Goal: Task Accomplishment & Management: Use online tool/utility

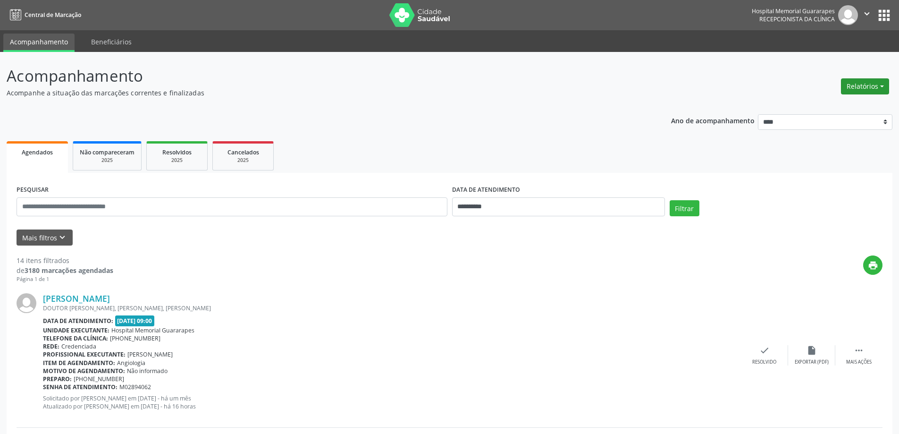
click at [860, 90] on button "Relatórios" at bounding box center [865, 86] width 48 height 16
click at [826, 104] on link "Agendamentos" at bounding box center [838, 106] width 101 height 13
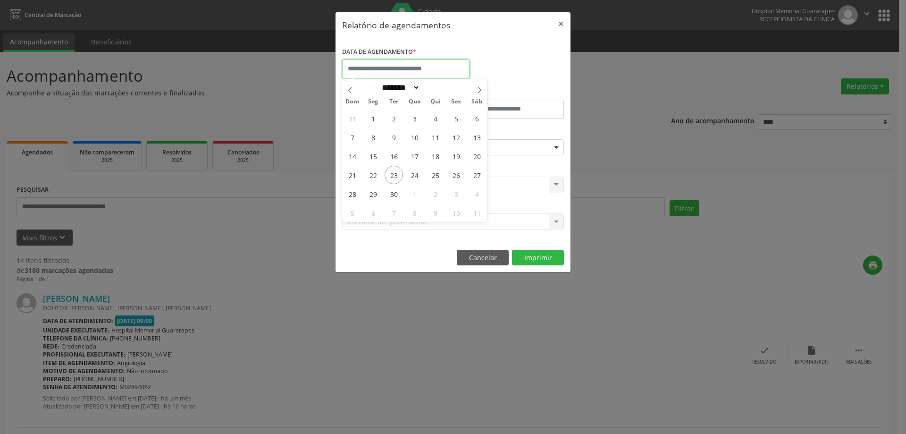
click at [393, 71] on input "text" at bounding box center [405, 68] width 127 height 19
click at [416, 173] on span "24" at bounding box center [414, 175] width 18 height 18
type input "**********"
click at [416, 173] on span "24" at bounding box center [414, 175] width 18 height 18
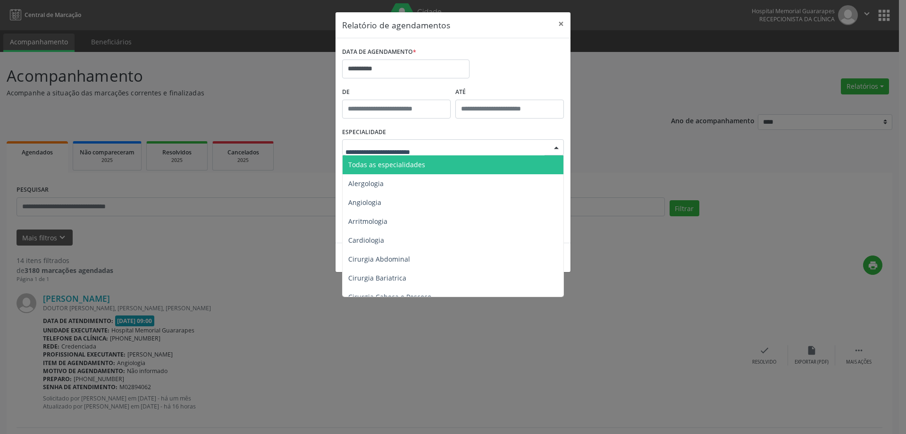
click at [415, 169] on span "Todas as especialidades" at bounding box center [454, 164] width 222 height 19
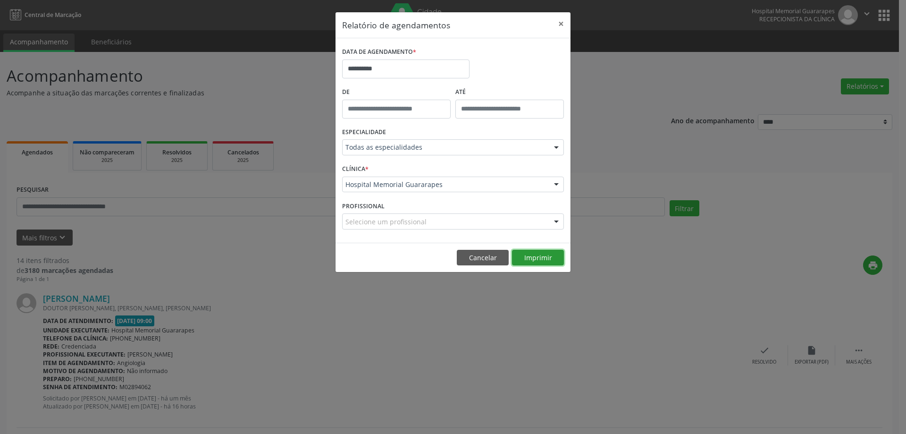
click at [536, 259] on button "Imprimir" at bounding box center [538, 258] width 52 height 16
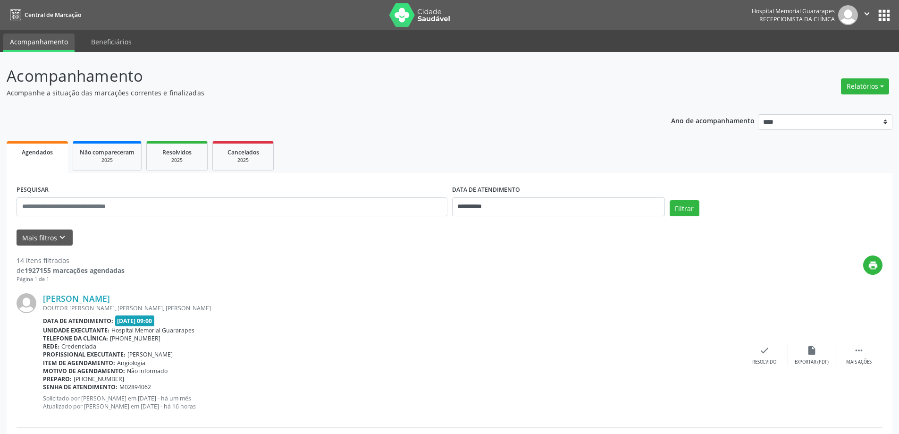
click at [879, 88] on button "Relatórios" at bounding box center [865, 86] width 48 height 16
click at [813, 104] on link "Agendamentos" at bounding box center [838, 106] width 101 height 13
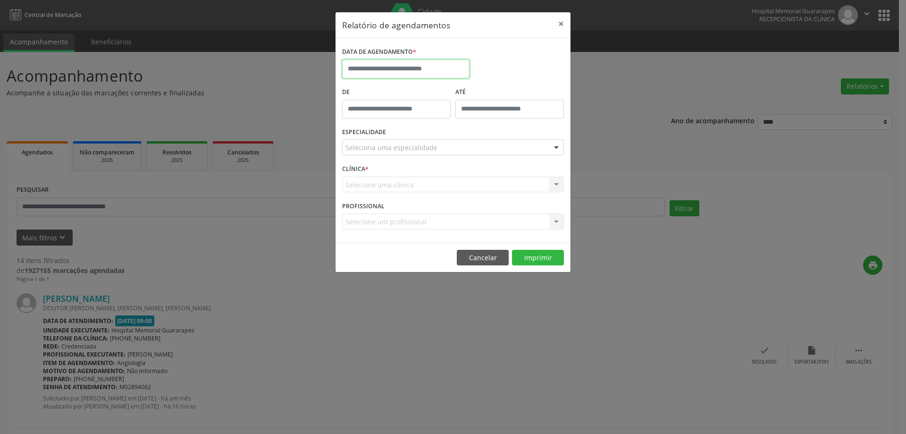
click at [451, 68] on input "text" at bounding box center [405, 68] width 127 height 19
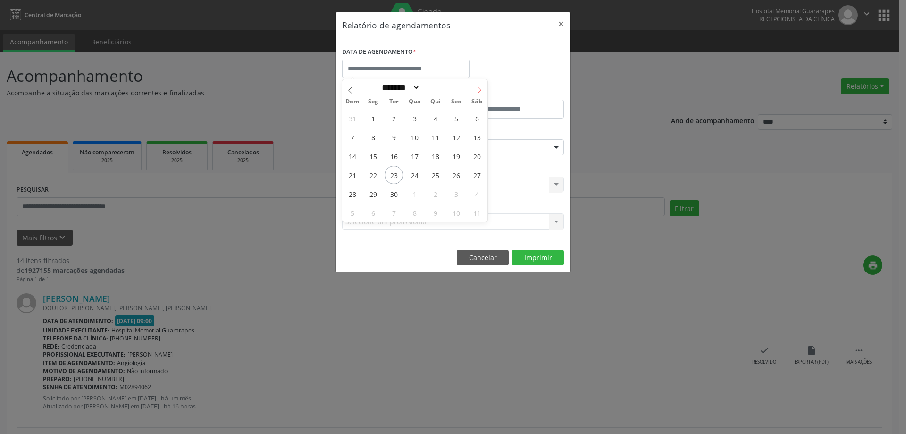
click at [476, 93] on span at bounding box center [479, 87] width 16 height 16
select select "*"
click at [397, 155] on span "14" at bounding box center [394, 156] width 18 height 18
type input "**********"
click at [392, 158] on span "14" at bounding box center [394, 156] width 18 height 18
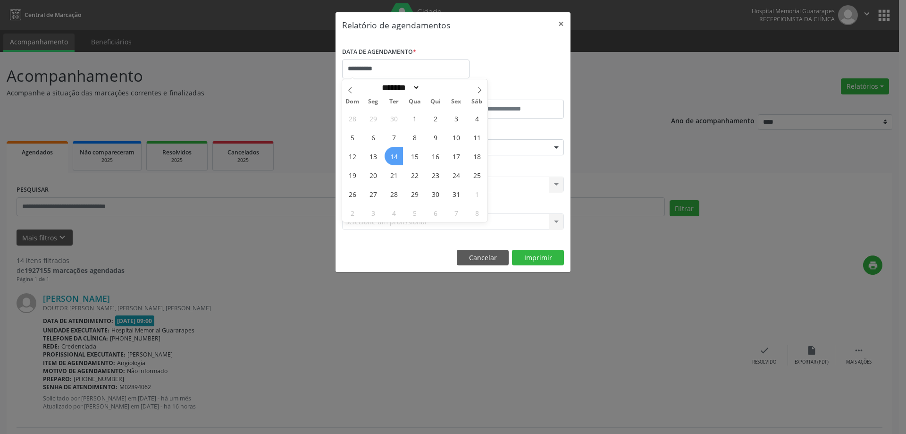
click at [392, 158] on div "ESPECIALIDADE Seleciona uma especialidade Todas as especialidades Alergologia A…" at bounding box center [453, 143] width 226 height 37
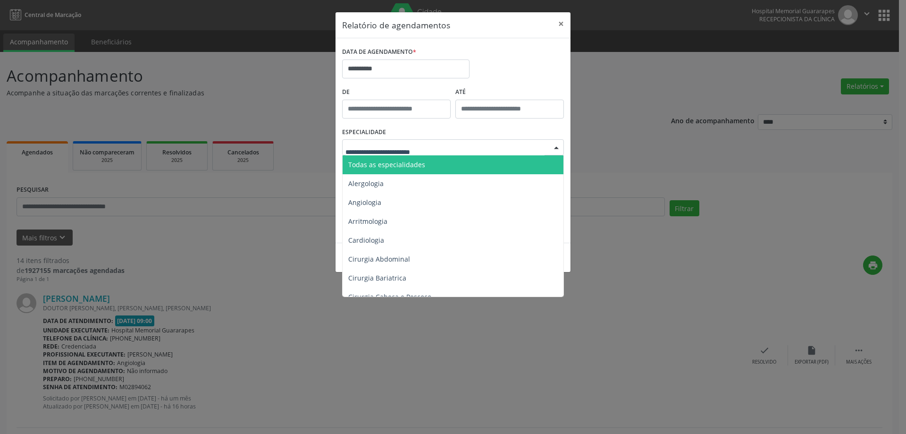
click at [420, 160] on span "Todas as especialidades" at bounding box center [386, 164] width 77 height 9
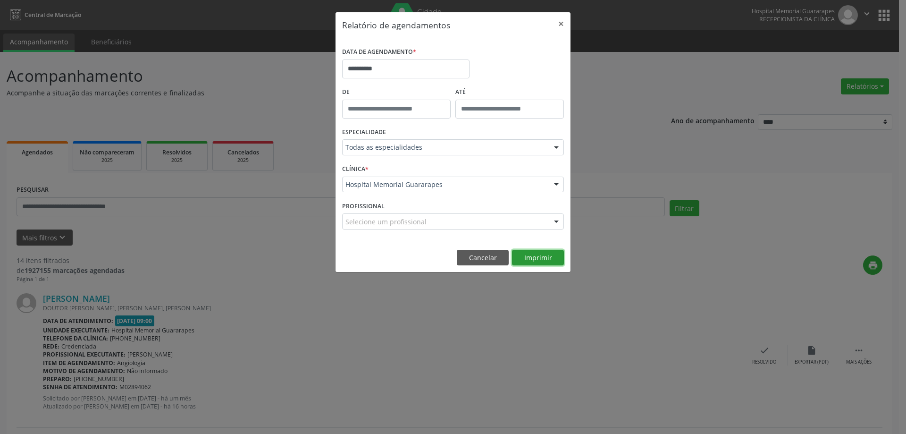
click at [536, 258] on button "Imprimir" at bounding box center [538, 258] width 52 height 16
click at [429, 71] on input "**********" at bounding box center [405, 68] width 127 height 19
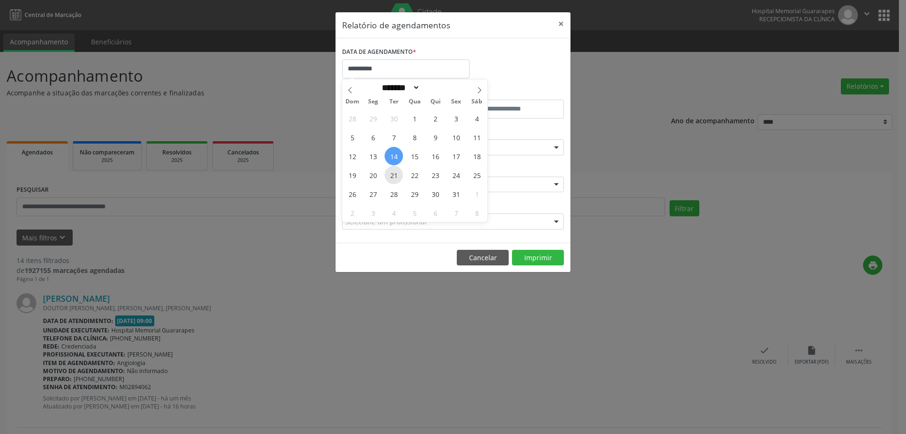
click at [394, 178] on span "21" at bounding box center [394, 175] width 18 height 18
type input "**********"
click at [393, 177] on span "21" at bounding box center [394, 175] width 18 height 18
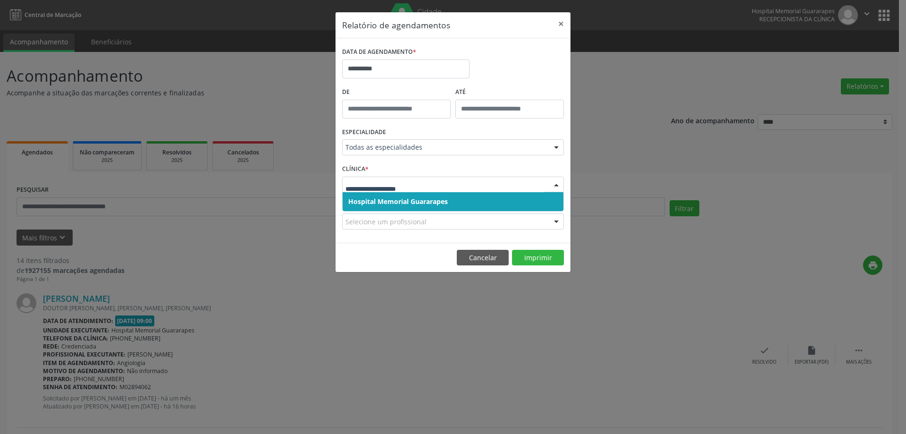
click at [393, 177] on div at bounding box center [453, 184] width 222 height 16
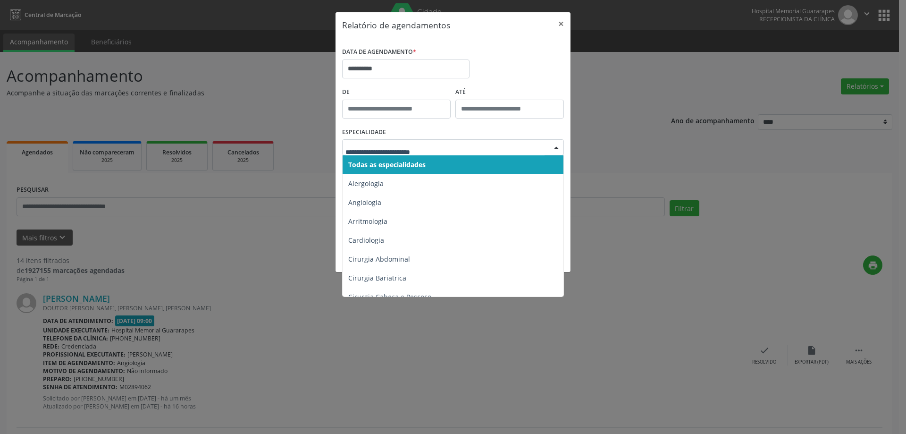
click at [419, 164] on span "Todas as especialidades" at bounding box center [386, 164] width 77 height 9
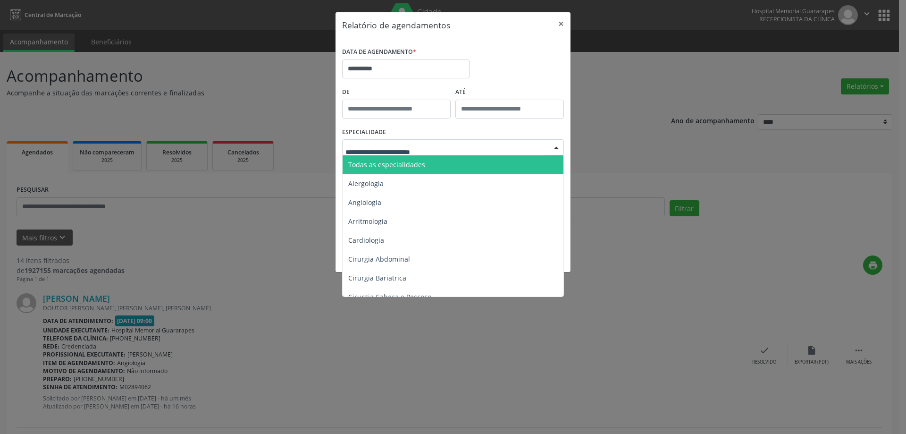
click at [435, 143] on div at bounding box center [453, 147] width 222 height 16
click at [428, 155] on span "Todas as especialidades" at bounding box center [454, 164] width 222 height 19
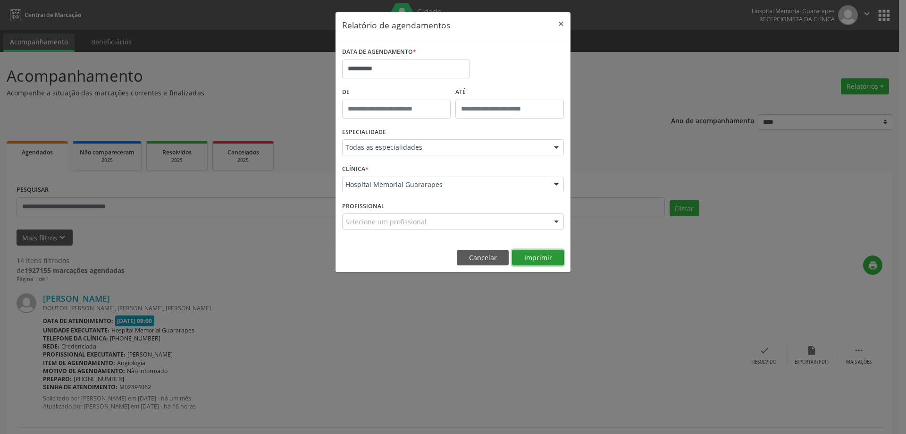
click at [532, 255] on button "Imprimir" at bounding box center [538, 258] width 52 height 16
click at [376, 73] on input "**********" at bounding box center [405, 68] width 127 height 19
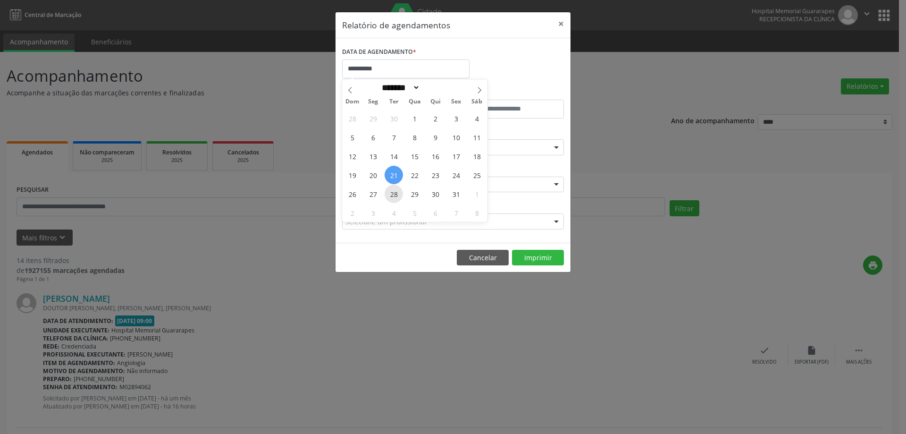
click at [396, 197] on span "28" at bounding box center [394, 193] width 18 height 18
type input "**********"
click at [396, 197] on span "28" at bounding box center [394, 193] width 18 height 18
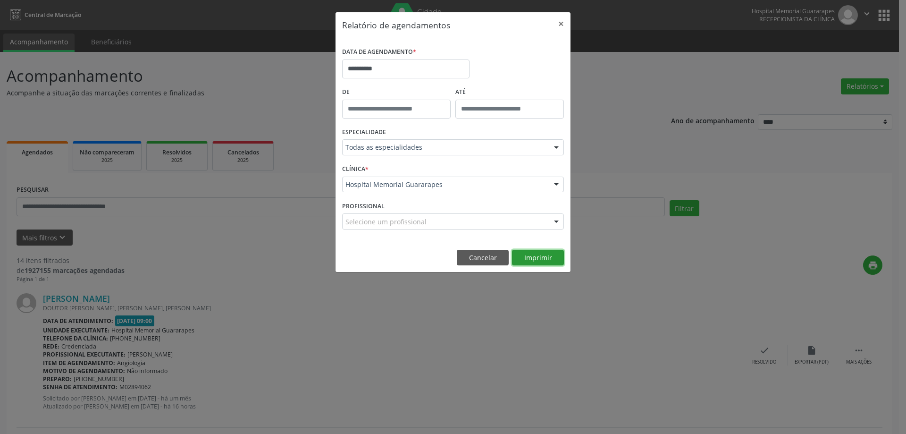
click at [531, 256] on button "Imprimir" at bounding box center [538, 258] width 52 height 16
